Goal: Communication & Community: Answer question/provide support

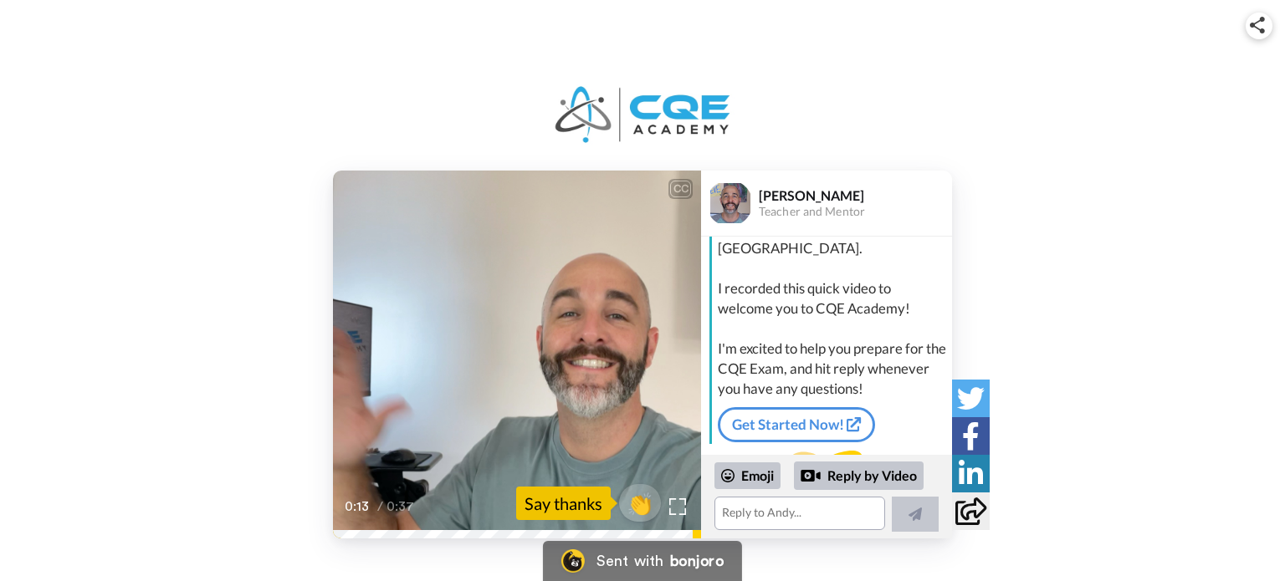
scroll to position [129, 0]
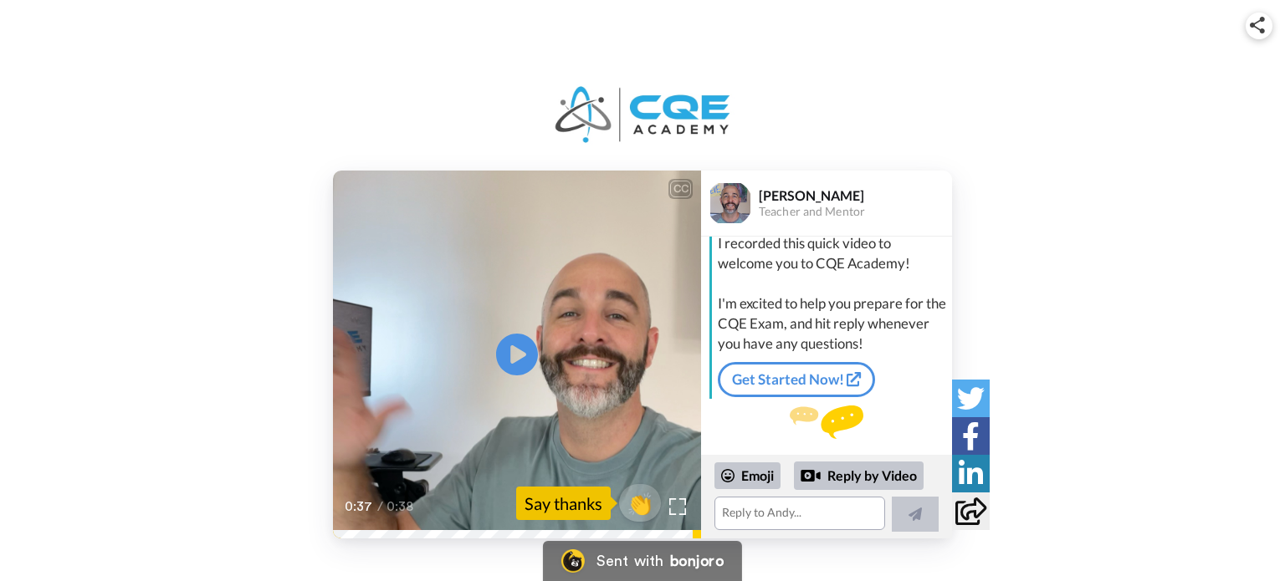
click at [639, 107] on img at bounding box center [642, 115] width 184 height 63
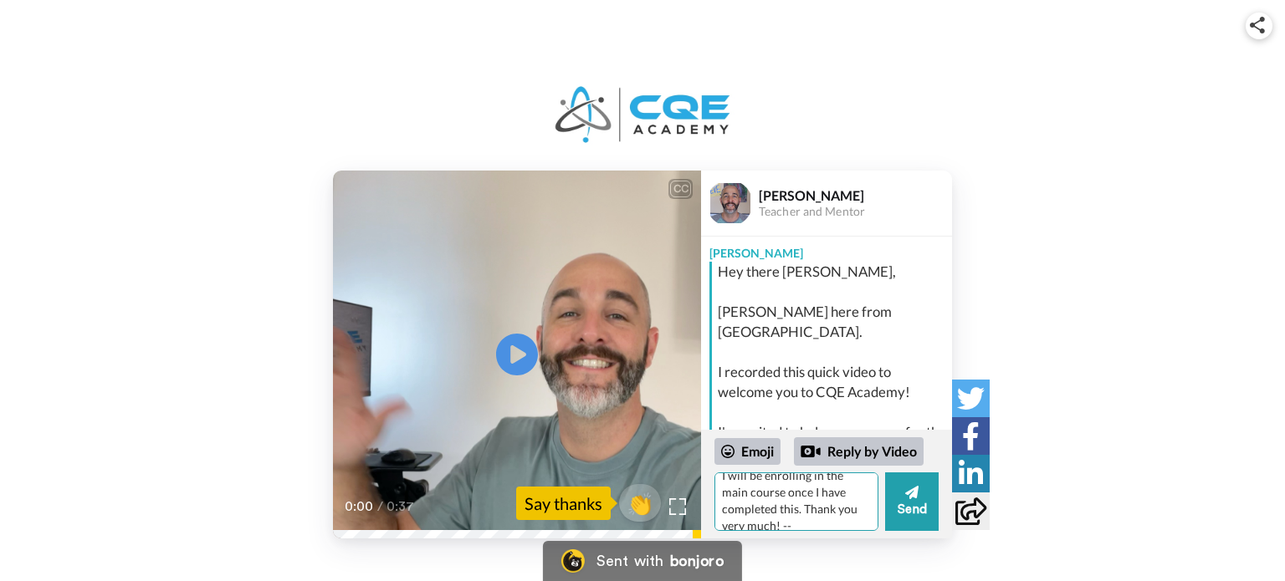
scroll to position [257, 0]
type textarea "Hi [PERSON_NAME]! Sorry for the late response. I'm enjoying the course so far, …"
click at [903, 519] on button "Send" at bounding box center [912, 502] width 54 height 59
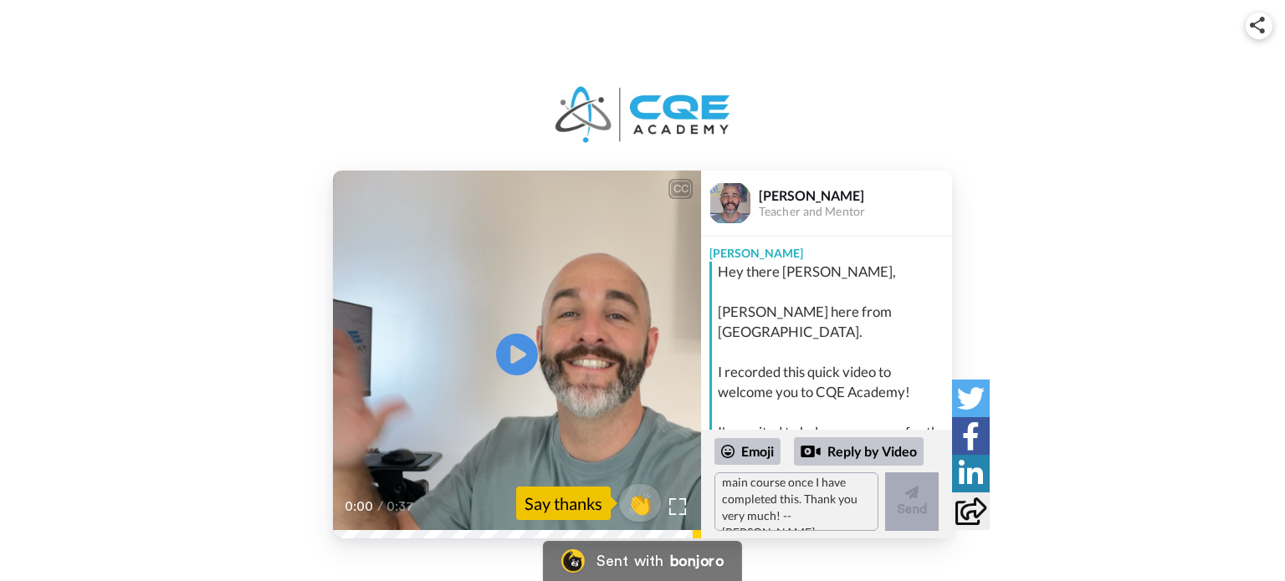
scroll to position [0, 0]
